Goal: Find specific page/section: Find specific page/section

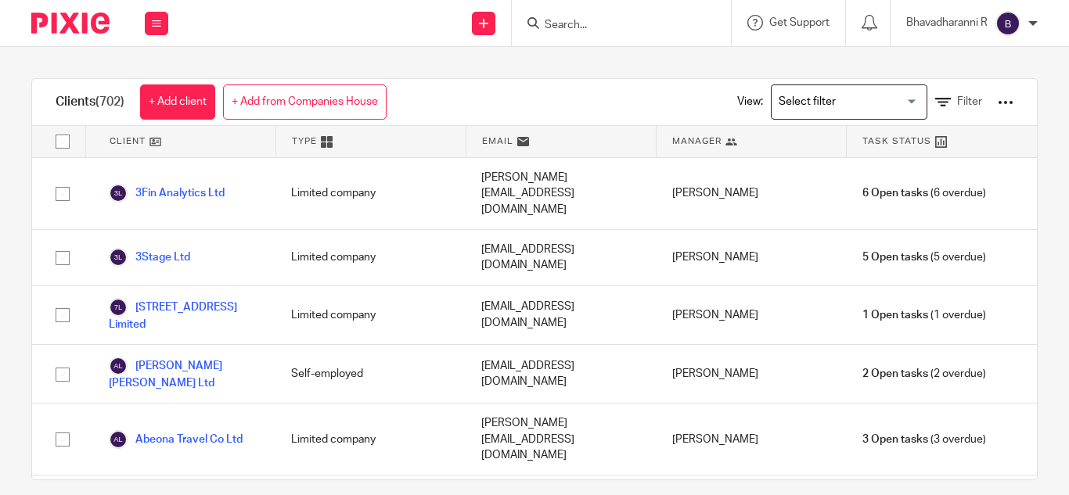
click at [555, 23] on input "Search" at bounding box center [613, 26] width 141 height 14
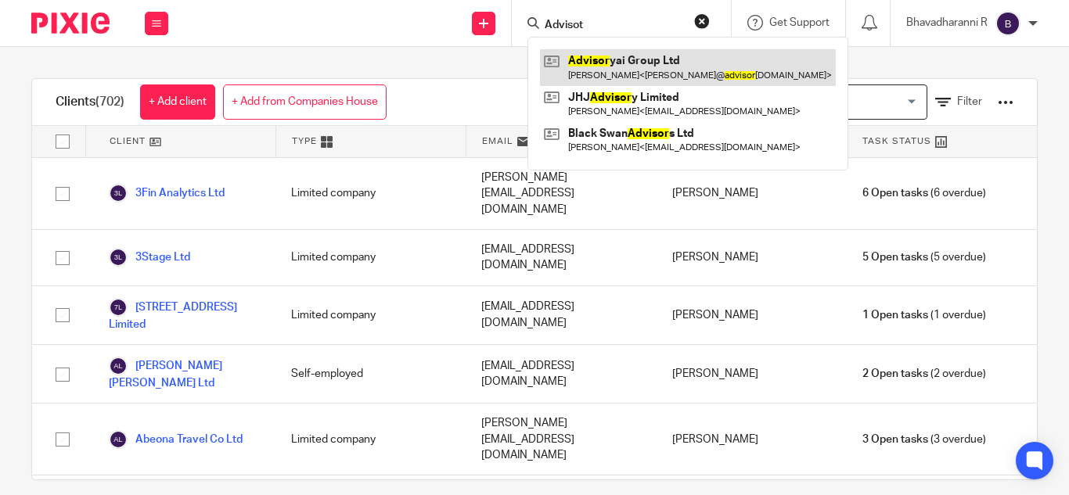
type input "Advisot"
click at [647, 69] on link at bounding box center [688, 67] width 296 height 36
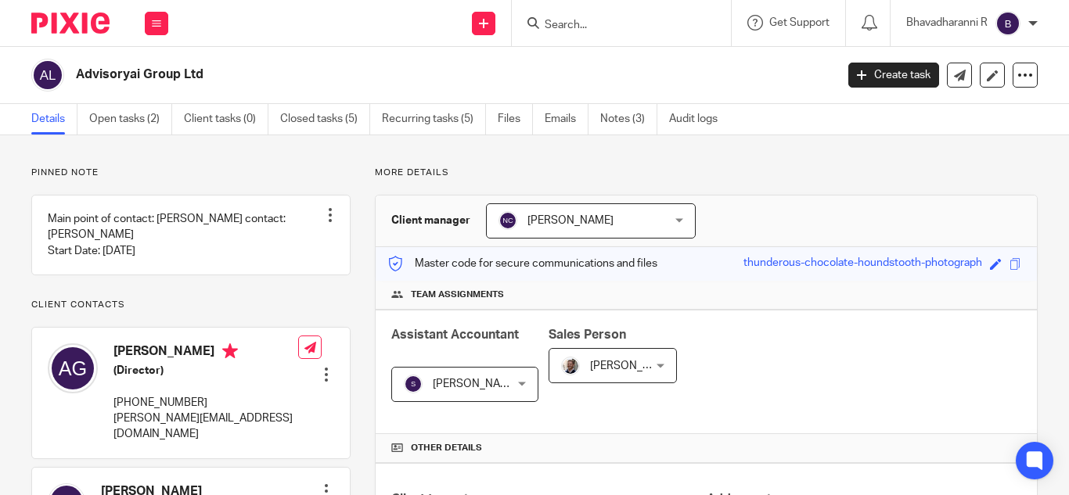
scroll to position [396, 0]
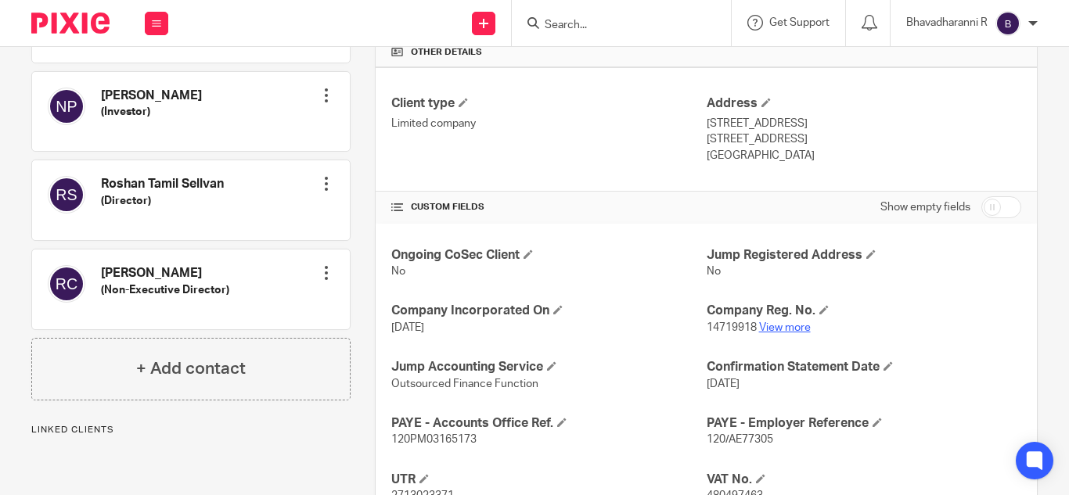
click at [776, 325] on link "View more" at bounding box center [785, 327] width 52 height 11
